Goal: Transaction & Acquisition: Purchase product/service

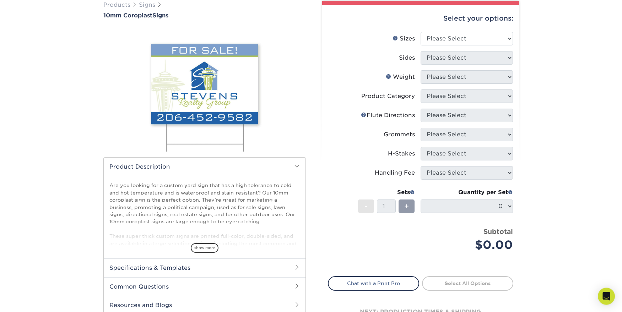
scroll to position [72, 0]
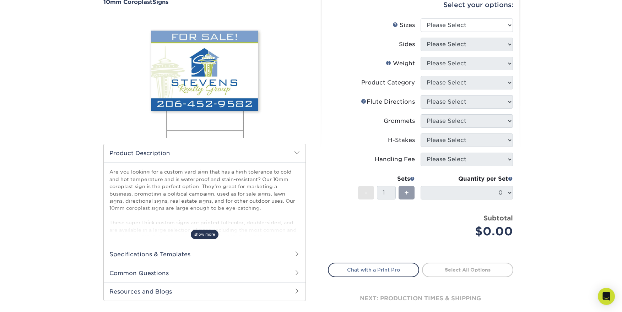
click at [213, 234] on span "show more" at bounding box center [205, 235] width 28 height 10
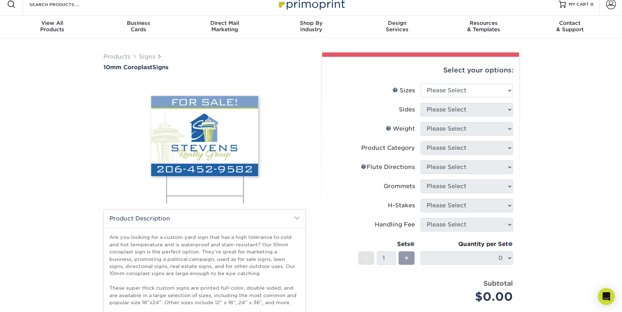
scroll to position [0, 0]
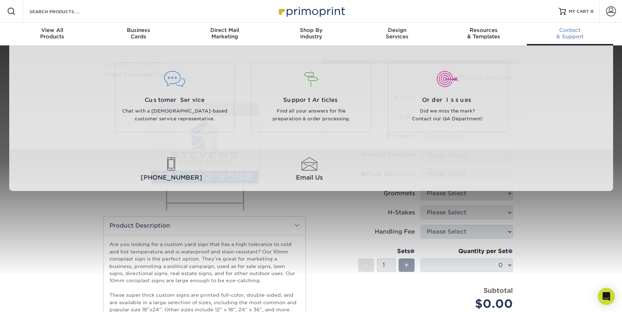
click at [571, 39] on div "Contact & Support" at bounding box center [569, 33] width 86 height 13
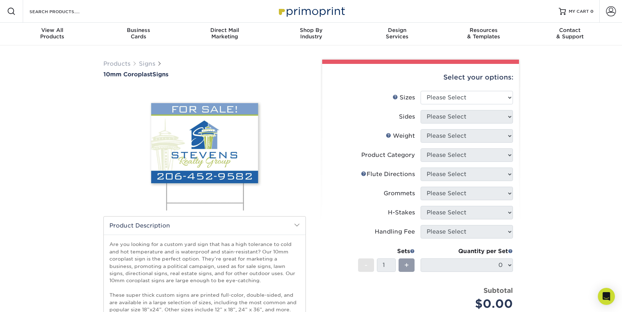
click at [316, 240] on div "Select your options: Sizes Help Sizes 6" x 12" -" at bounding box center [417, 229] width 202 height 338
click at [420, 91] on select "Please Select 6" x 12" 10" x 10" 12" x 18" 18" x 24" 24" x 24" 24" x 36"" at bounding box center [466, 97] width 92 height 13
select select "24.00x36.00"
click option "24" x 36"" at bounding box center [0, 0] width 0 height 0
click at [420, 110] on select "Please Select Print Both Sides Print Front Only" at bounding box center [466, 116] width 92 height 13
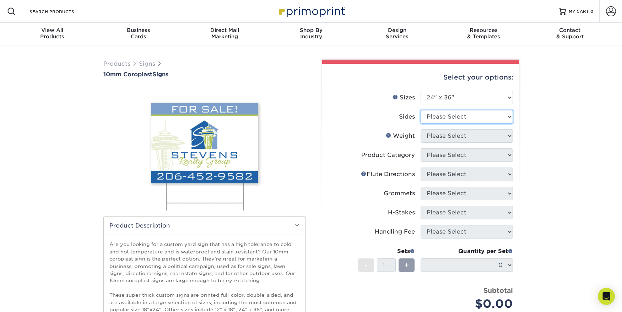
select select "13abbda7-1d64-4f25-8bb2-c179b224825d"
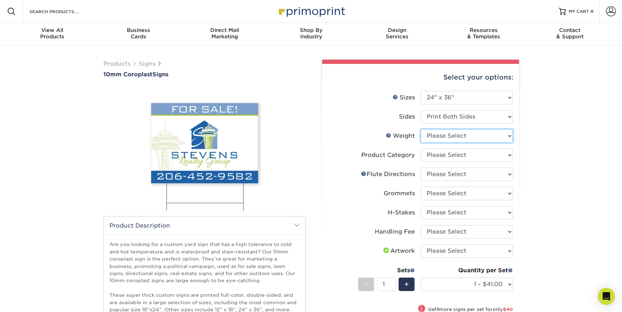
click at [420, 129] on select "Please Select 10CORO" at bounding box center [466, 135] width 92 height 13
select select "10CORO"
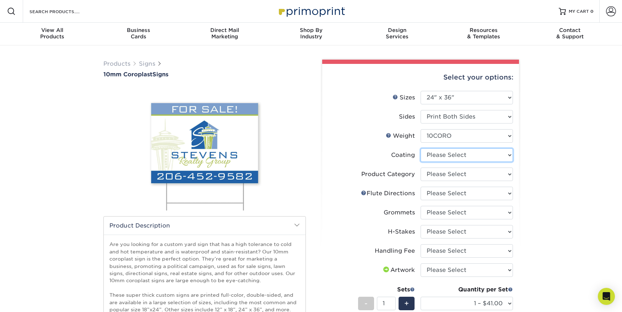
click at [420, 148] on select at bounding box center [466, 154] width 92 height 13
select select "3e7618de-abca-4bda-9f97-8b9129e913d8"
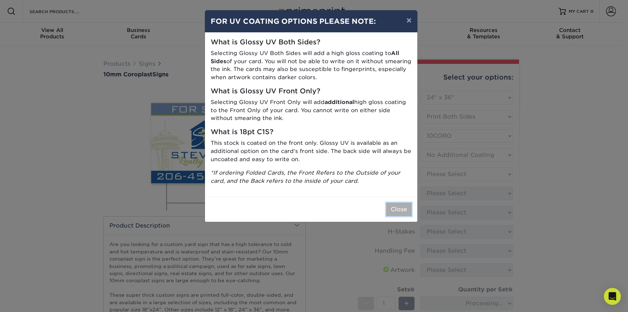
click at [392, 210] on button "Close" at bounding box center [399, 209] width 26 height 13
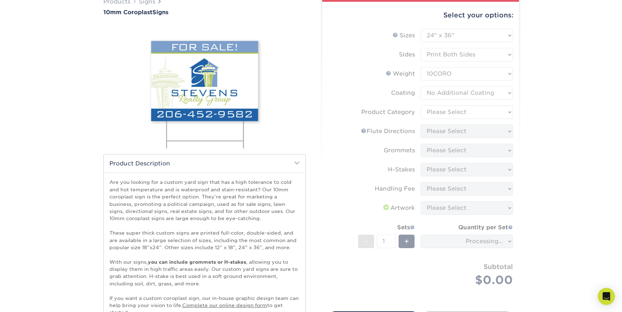
scroll to position [72, 0]
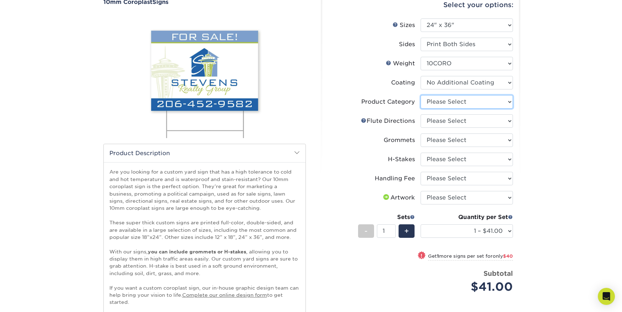
click at [420, 95] on select "Please Select Coroplast Signs" at bounding box center [466, 101] width 92 height 13
select select "b3582ed5-6912-492c-8440-2cc51afdb8e1"
click option "Coroplast Signs" at bounding box center [0, 0] width 0 height 0
click at [420, 114] on select "Please Select Flute Direction (Horizontal) Flute Direction (Vertical)" at bounding box center [466, 120] width 92 height 13
select select "b9474d6d-25b7-40b8-b284-85b7690982f8"
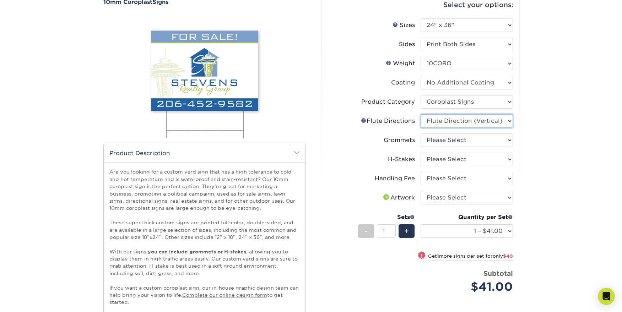
click option "Flute Direction (Vertical)" at bounding box center [0, 0] width 0 height 0
click at [420, 133] on select "Please Select No Grommets Yes, Grommet All 4 Corners Yes, Grommets Top Corners …" at bounding box center [466, 139] width 92 height 13
select select "90d329df-db80-4206-b821-ff9d3f363977"
click option "No Grommets" at bounding box center [0, 0] width 0 height 0
click at [420, 153] on select "Please Select No H-Stakes Yes H-Stakes (Heavy Duty)" at bounding box center [466, 159] width 92 height 13
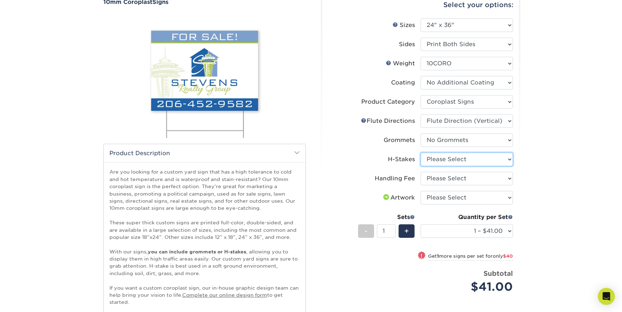
select select "4f193f0c-e5fb-478c-8161-db35ebbf29ae"
click option "Yes H-Stakes (Heavy Duty)" at bounding box center [0, 0] width 0 height 0
click at [420, 172] on select "Please Select Handling Fee" at bounding box center [466, 178] width 92 height 13
select select "ab74c079-444c-4260-ae6a-e09bdee8073c"
click option "Handling Fee" at bounding box center [0, 0] width 0 height 0
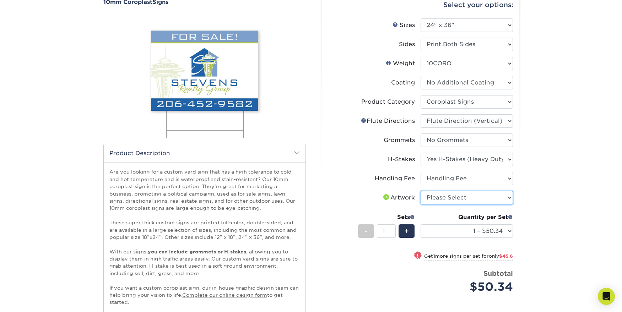
click at [420, 191] on select "Please Select I will upload files I need a design - $50" at bounding box center [466, 197] width 92 height 13
select select "upload"
click option "I will upload files" at bounding box center [0, 0] width 0 height 0
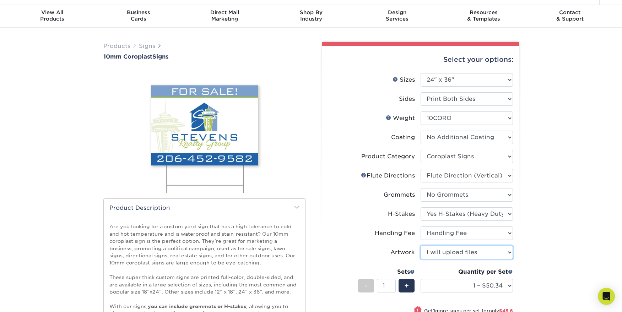
scroll to position [0, 0]
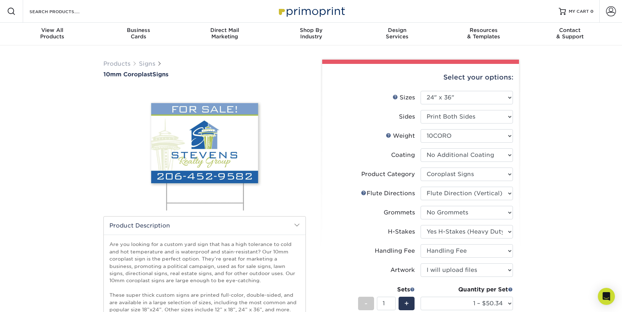
click at [571, 229] on div "Products Signs 10mm Coroplast Signs /" at bounding box center [311, 259] width 622 height 428
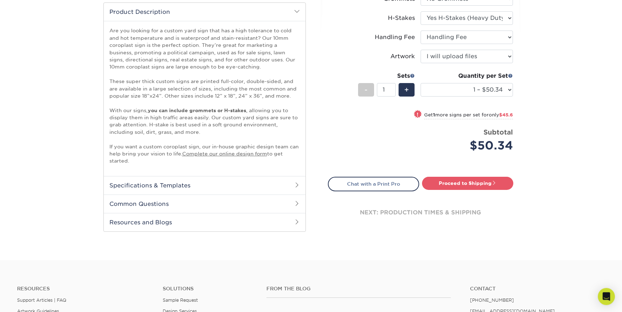
scroll to position [217, 0]
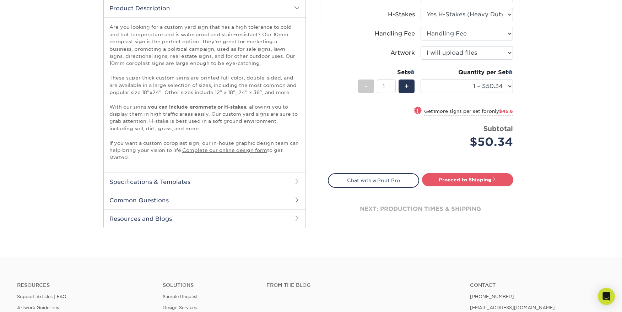
click at [149, 182] on h2 "Specifications & Templates" at bounding box center [205, 182] width 202 height 18
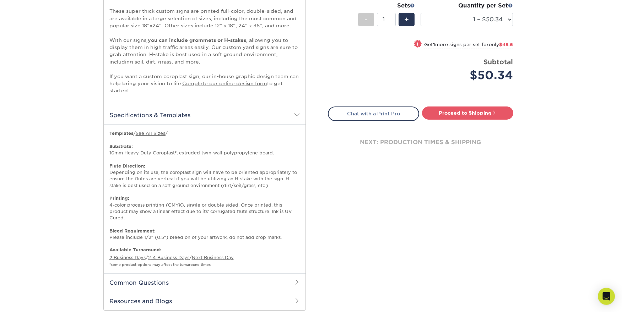
scroll to position [290, 0]
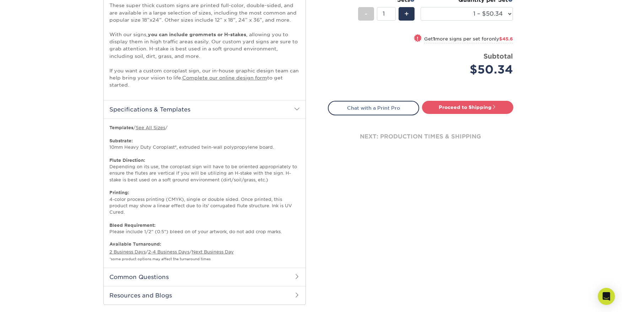
click at [214, 278] on h2 "Common Questions" at bounding box center [205, 277] width 202 height 18
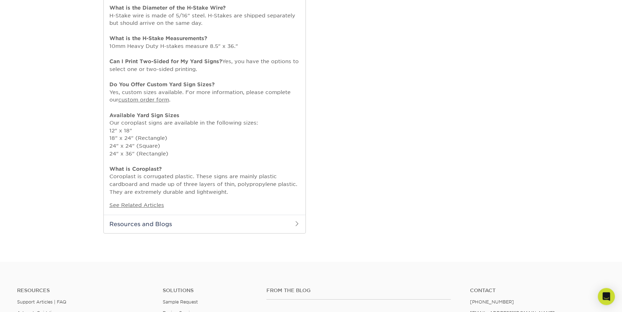
scroll to position [579, 0]
click at [298, 223] on span at bounding box center [297, 222] width 6 height 6
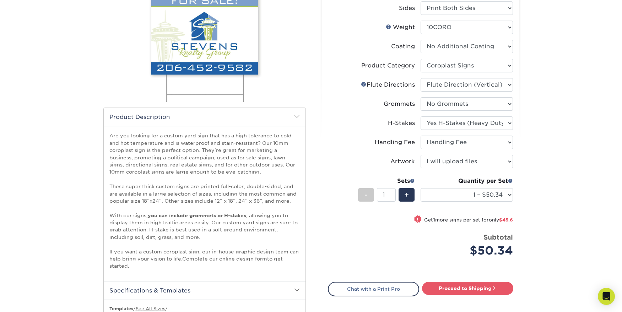
scroll to position [0, 0]
